Goal: Task Accomplishment & Management: Use online tool/utility

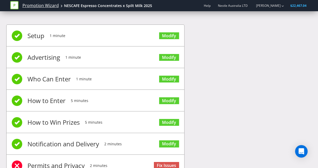
click at [37, 5] on link "Promotion Wizard" at bounding box center [40, 6] width 36 height 6
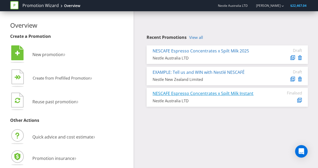
click at [206, 95] on link "NESCAFE Espresso Concentrates x Spilt Milk Instant" at bounding box center [203, 94] width 101 height 6
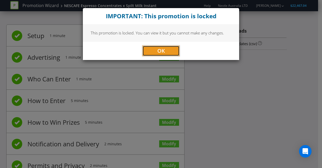
click at [168, 49] on button "OK" at bounding box center [161, 51] width 37 height 10
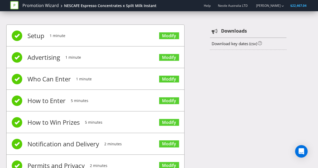
scroll to position [41, 0]
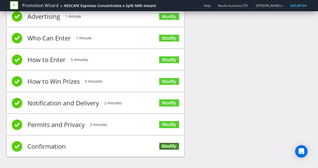
click at [173, 146] on link "Modify" at bounding box center [169, 146] width 20 height 7
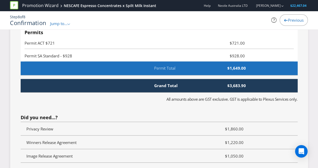
scroll to position [1552, 0]
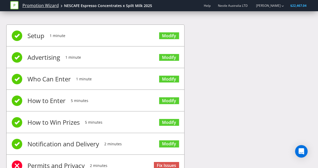
click at [45, 4] on link "Promotion Wizard" at bounding box center [40, 6] width 36 height 6
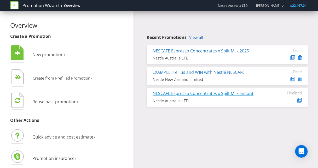
click at [235, 94] on link "NESCAFE Espresso Concentrates x Spilt Milk Instant" at bounding box center [203, 94] width 101 height 6
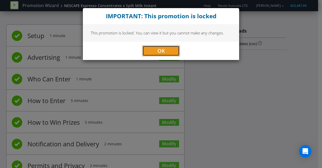
click at [166, 52] on button "OK" at bounding box center [161, 51] width 37 height 10
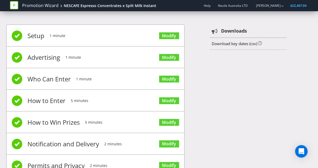
scroll to position [41, 0]
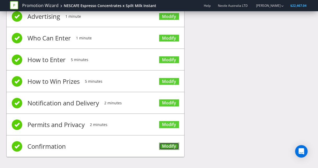
click at [173, 145] on link "Modify" at bounding box center [169, 146] width 20 height 7
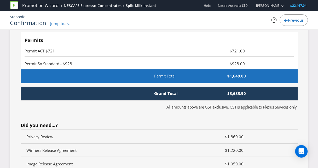
scroll to position [1548, 0]
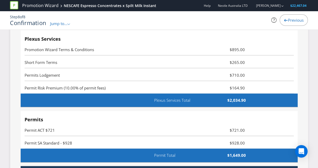
scroll to position [1469, 0]
